Goal: Transaction & Acquisition: Purchase product/service

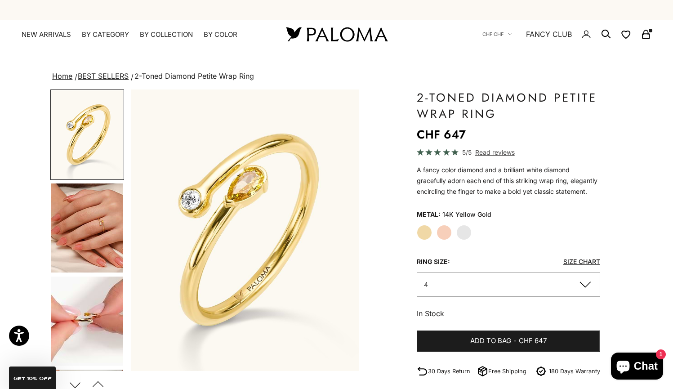
click at [650, 37] on icon "Secondary navigation" at bounding box center [645, 34] width 11 height 11
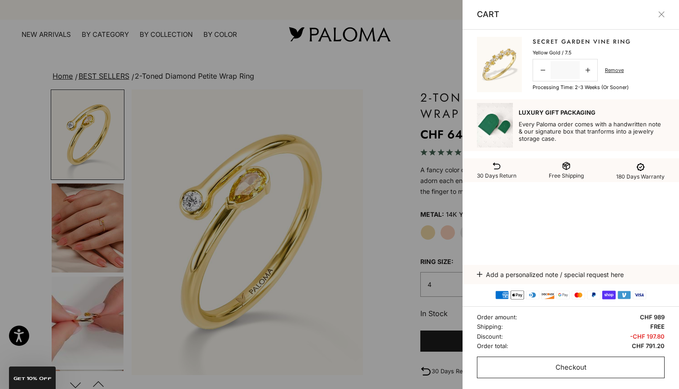
click at [577, 370] on span "Checkout" at bounding box center [571, 367] width 31 height 11
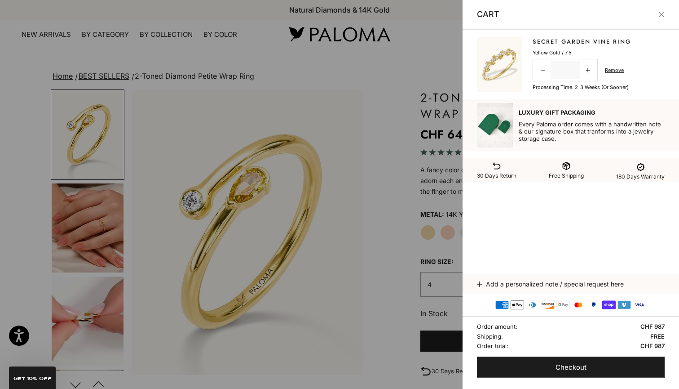
click at [577, 45] on link "Secret Garden Vine Ring" at bounding box center [582, 41] width 98 height 9
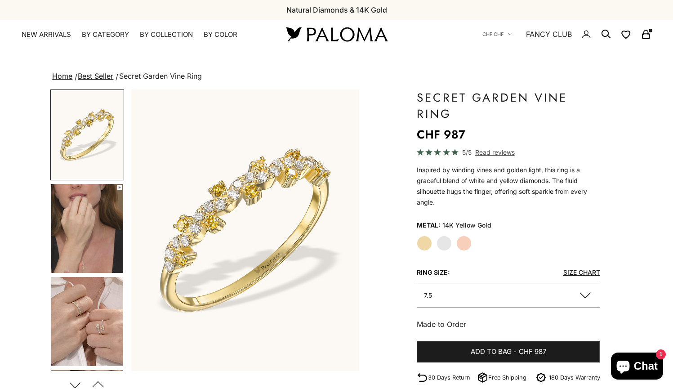
click at [107, 219] on img "Go to item 4" at bounding box center [87, 228] width 72 height 89
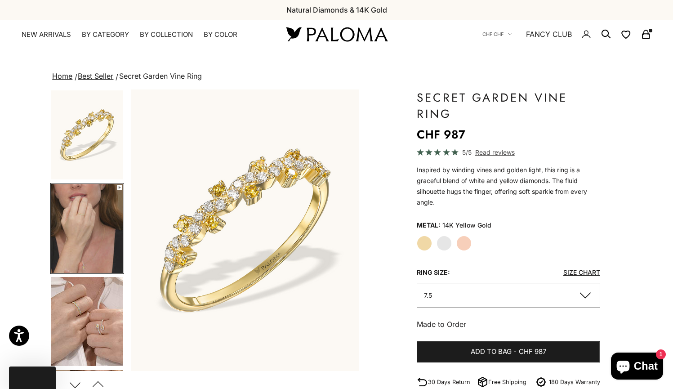
scroll to position [0, 239]
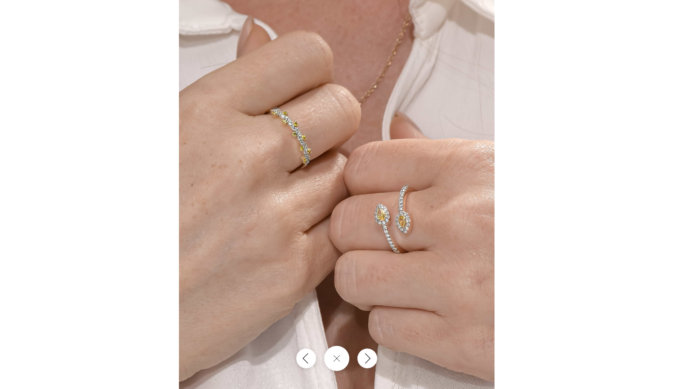
click at [580, 110] on div at bounding box center [336, 194] width 673 height 389
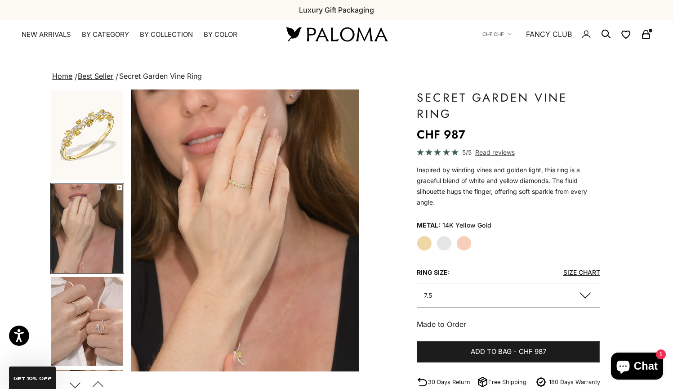
click at [89, 235] on img "Go to item 4" at bounding box center [87, 228] width 72 height 89
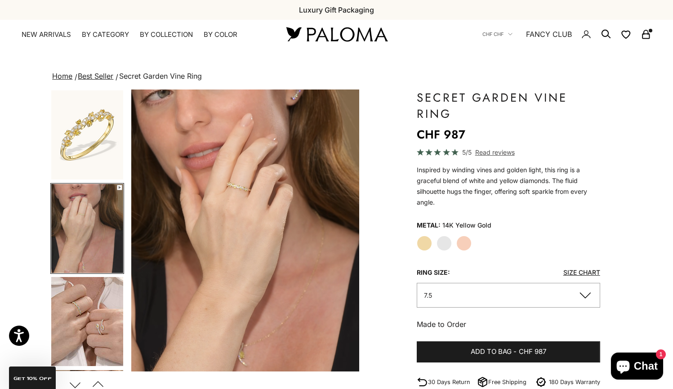
click at [95, 313] on img "Go to item 5" at bounding box center [87, 321] width 72 height 89
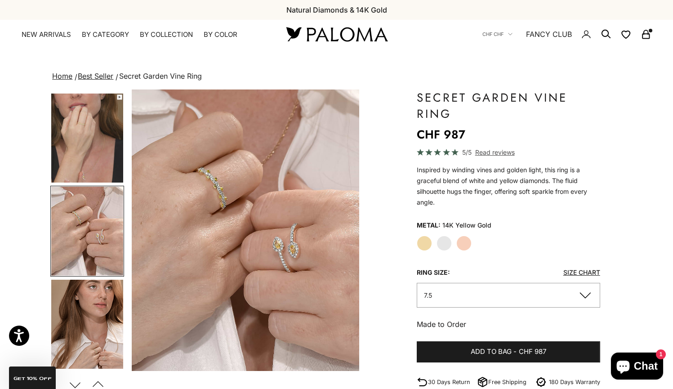
scroll to position [137, 0]
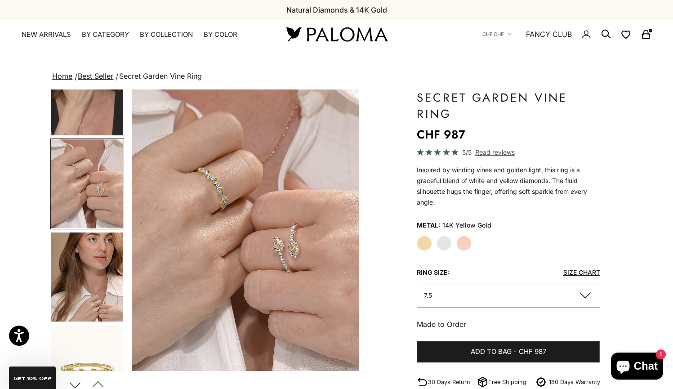
click at [92, 330] on img "Go to item 7" at bounding box center [87, 370] width 72 height 89
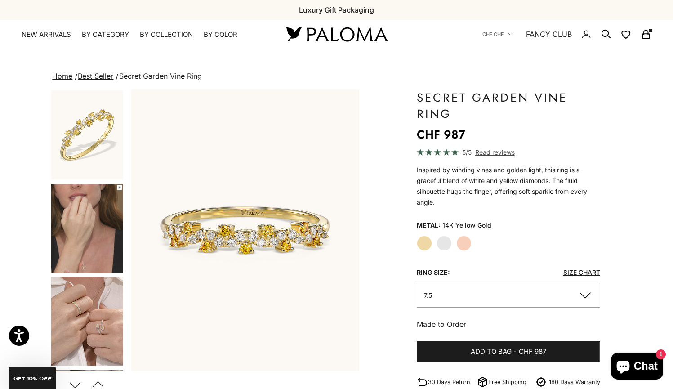
scroll to position [0, 0]
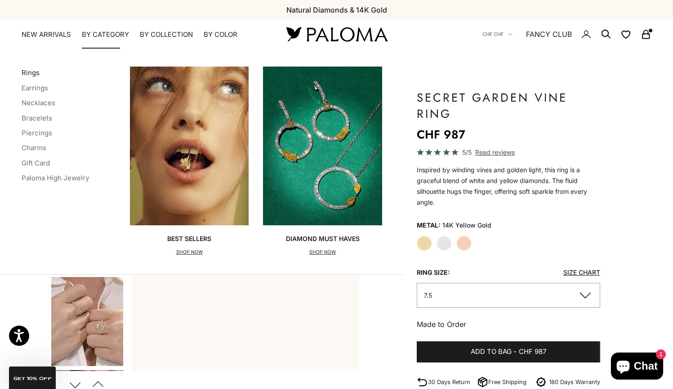
click at [33, 75] on link "Rings" at bounding box center [31, 72] width 18 height 9
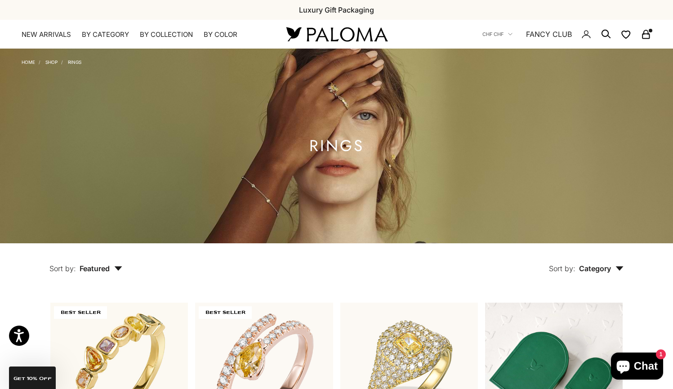
click at [109, 265] on span "Featured" at bounding box center [101, 268] width 43 height 9
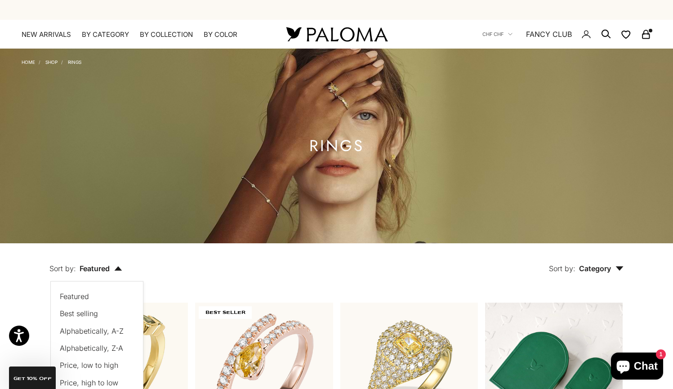
click at [100, 365] on span "Price, low to high" at bounding box center [89, 364] width 58 height 9
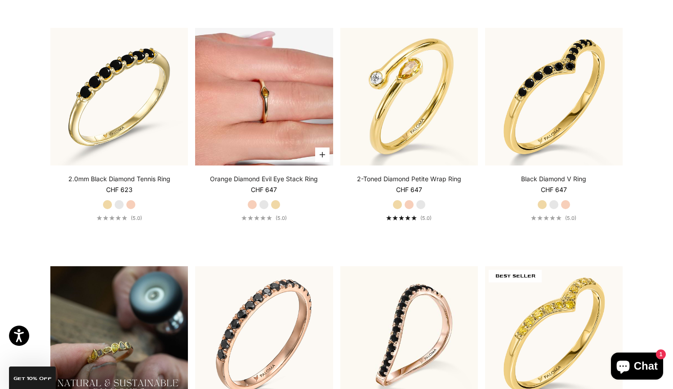
scroll to position [513, 0]
